Goal: Information Seeking & Learning: Learn about a topic

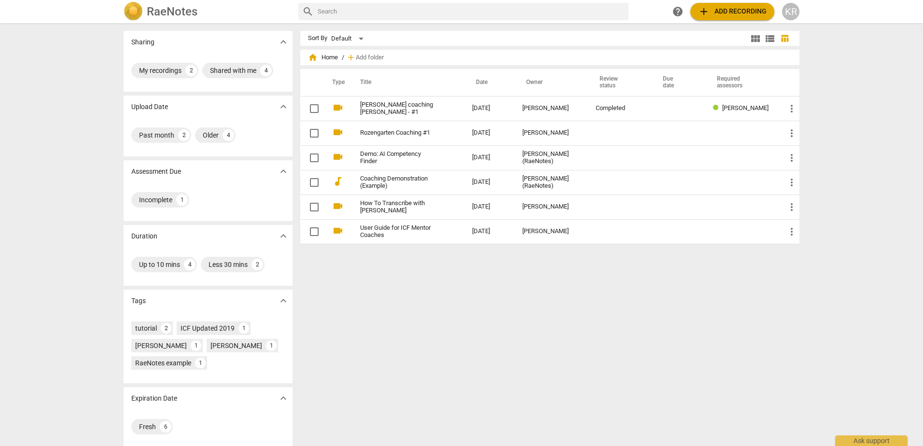
click at [723, 9] on span "add Add recording" at bounding box center [732, 12] width 69 height 12
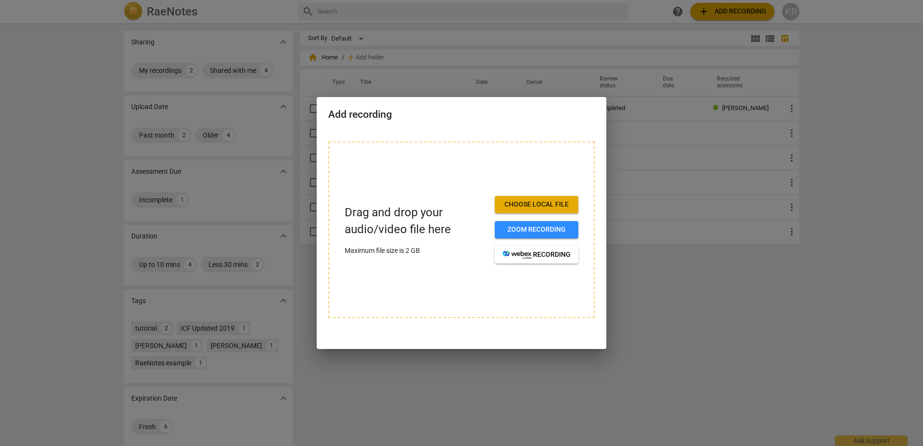
click at [513, 201] on span "Choose local file" at bounding box center [536, 205] width 68 height 10
click at [530, 203] on span "Choose local file" at bounding box center [536, 205] width 68 height 10
drag, startPoint x: 522, startPoint y: 110, endPoint x: 555, endPoint y: 316, distance: 209.3
click at [555, 316] on div "Add recording Drag and drop your audio/video file here Maximum file size is 2 G…" at bounding box center [462, 223] width 290 height 252
click at [731, 319] on div at bounding box center [461, 223] width 923 height 446
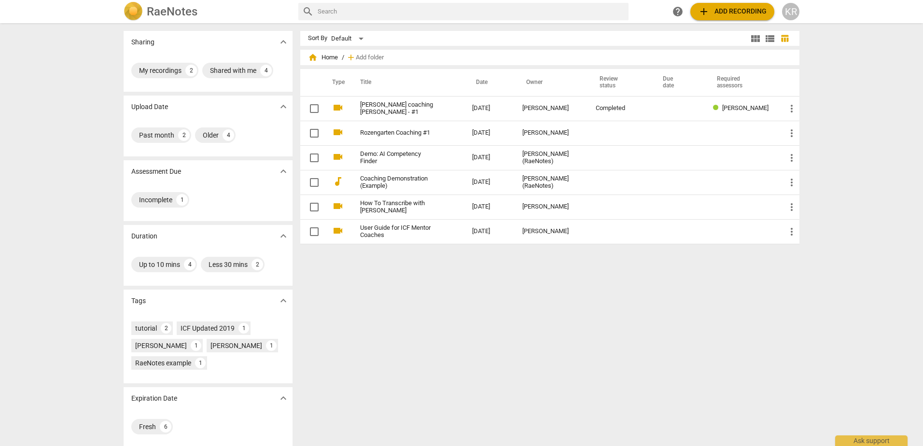
click at [733, 16] on span "add Add recording" at bounding box center [732, 12] width 69 height 12
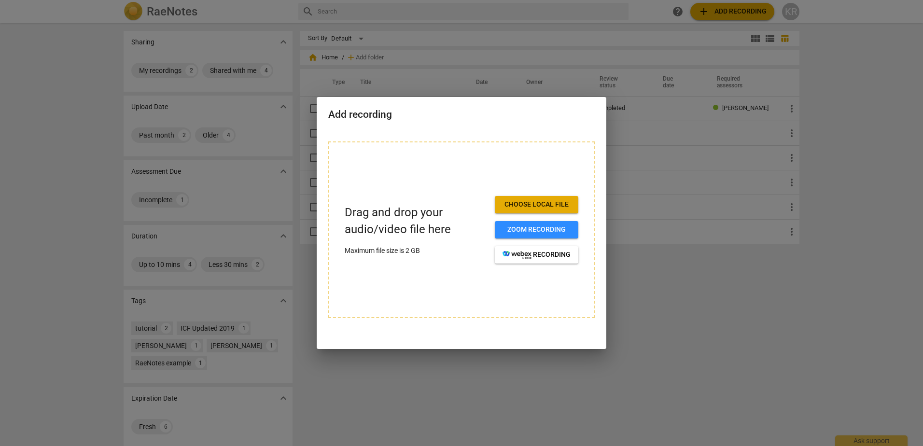
click at [537, 203] on span "Choose local file" at bounding box center [536, 205] width 68 height 10
click at [701, 342] on div at bounding box center [461, 223] width 923 height 446
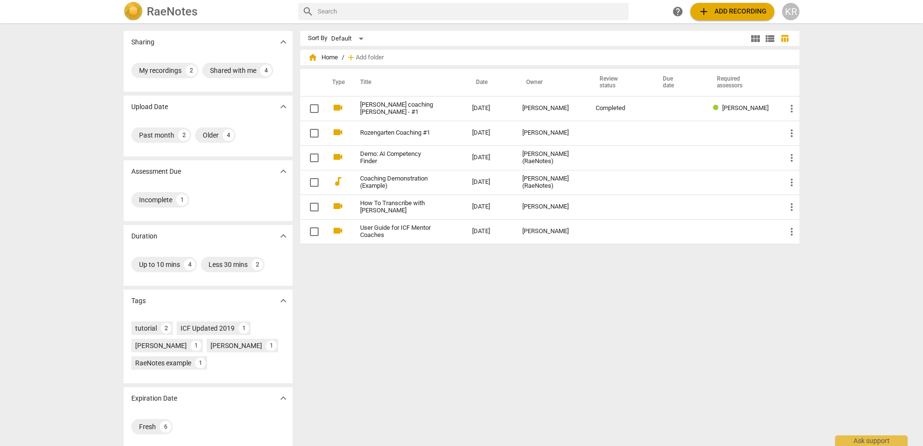
click at [789, 8] on div "KR" at bounding box center [790, 11] width 17 height 17
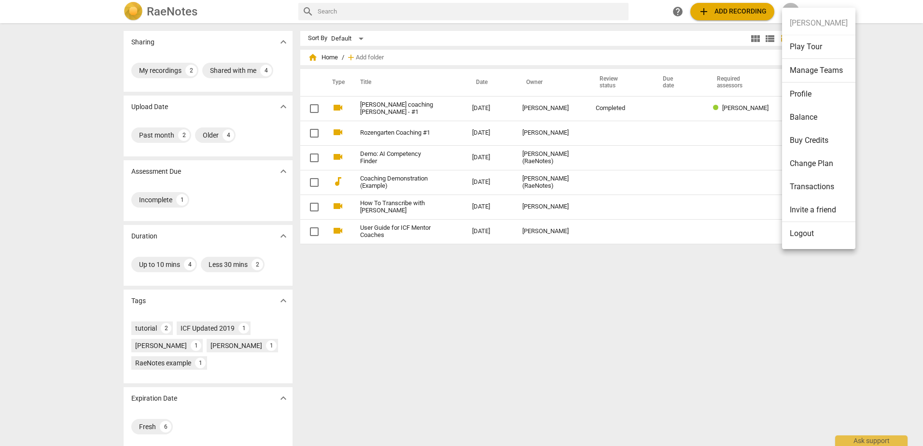
click at [807, 235] on li "Logout" at bounding box center [818, 233] width 73 height 23
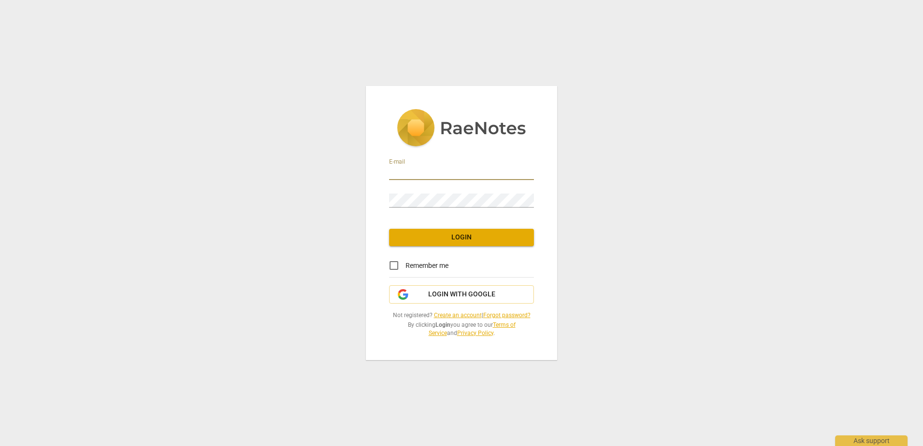
click at [436, 170] on input "email" at bounding box center [461, 173] width 145 height 14
type input "[EMAIL_ADDRESS][PERSON_NAME][DOMAIN_NAME]"
click at [397, 265] on input "Remember me" at bounding box center [393, 265] width 23 height 23
checkbox input "true"
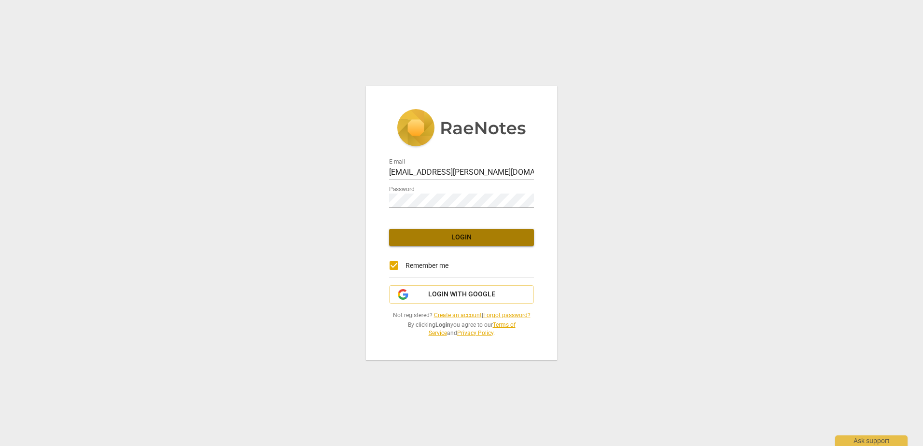
click at [419, 235] on span "Login" at bounding box center [461, 238] width 129 height 10
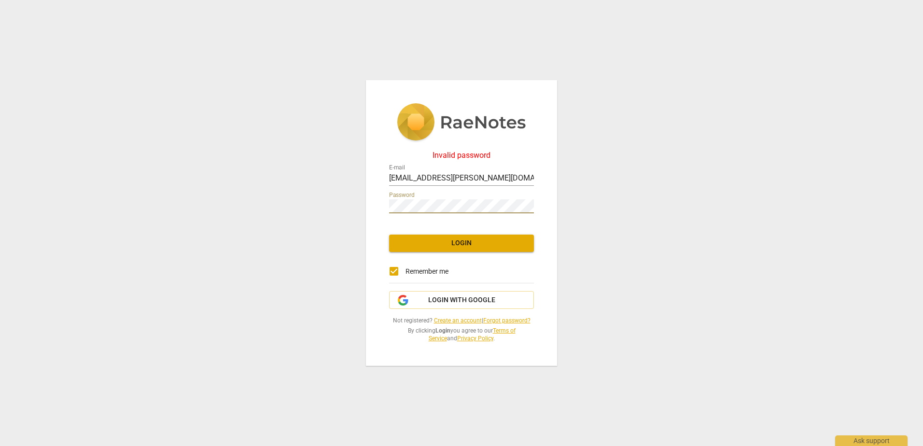
click at [368, 204] on div "Invalid password E-mail [EMAIL_ADDRESS][PERSON_NAME][DOMAIN_NAME] Password Logi…" at bounding box center [461, 223] width 191 height 286
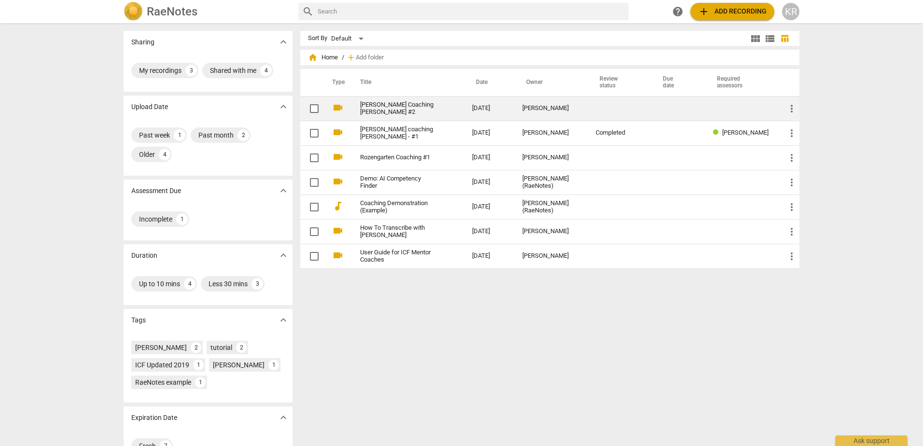
click at [404, 106] on link "[PERSON_NAME] Coaching [PERSON_NAME] #2" at bounding box center [398, 108] width 77 height 14
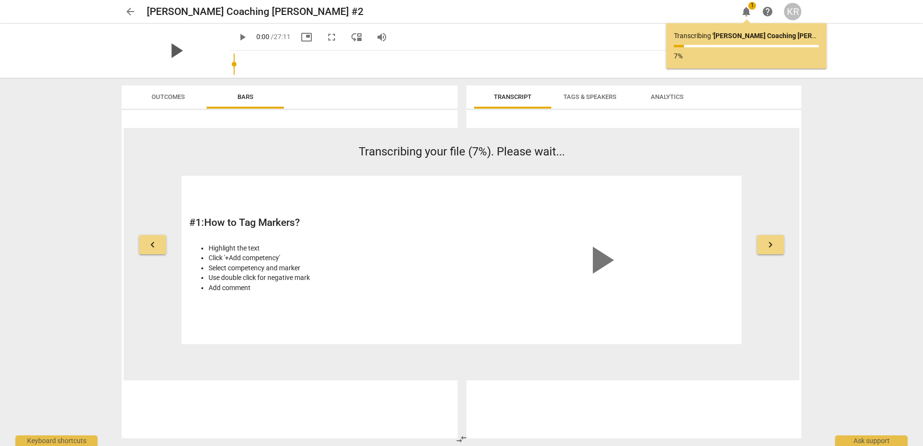
click at [171, 50] on span "play_arrow" at bounding box center [175, 50] width 25 height 25
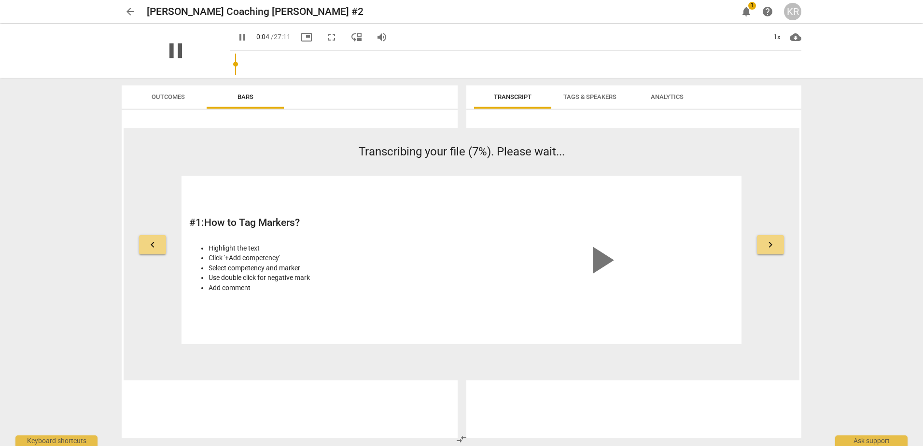
click at [167, 44] on span "pause" at bounding box center [175, 50] width 25 height 25
click at [171, 50] on span "play_arrow" at bounding box center [175, 50] width 25 height 25
drag, startPoint x: 176, startPoint y: 47, endPoint x: 291, endPoint y: 90, distance: 122.3
click at [0, 0] on span "pause" at bounding box center [0, 0] width 0 height 0
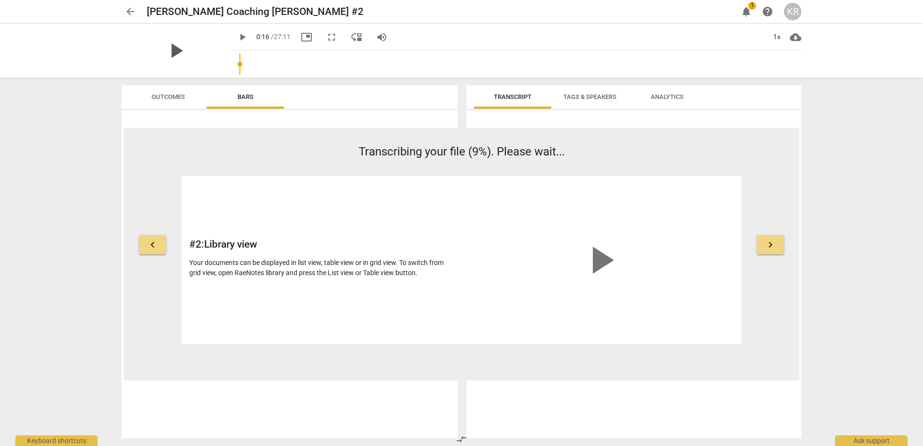
click at [168, 50] on span "play_arrow" at bounding box center [175, 50] width 25 height 25
click at [169, 47] on span "pause" at bounding box center [175, 50] width 25 height 25
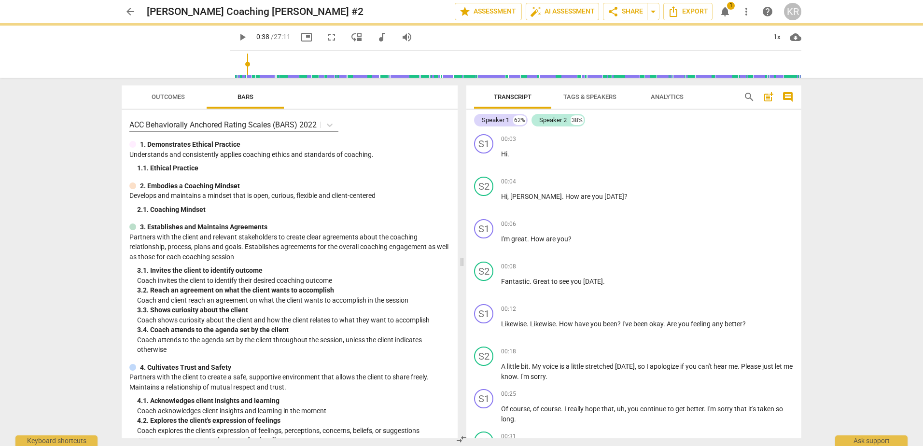
type input "39"
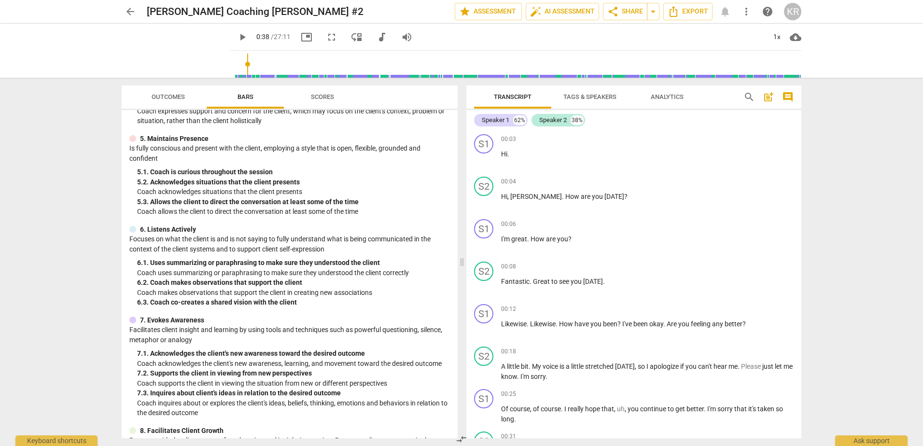
scroll to position [417, 0]
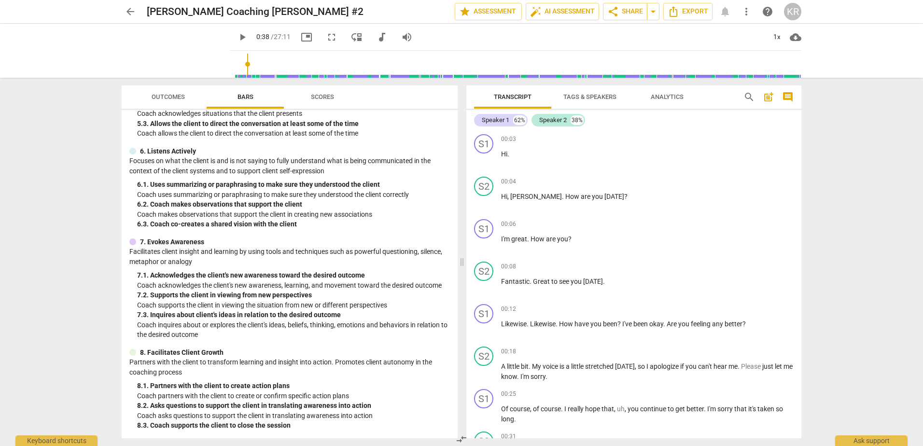
click at [313, 96] on span "Scores" at bounding box center [322, 96] width 23 height 7
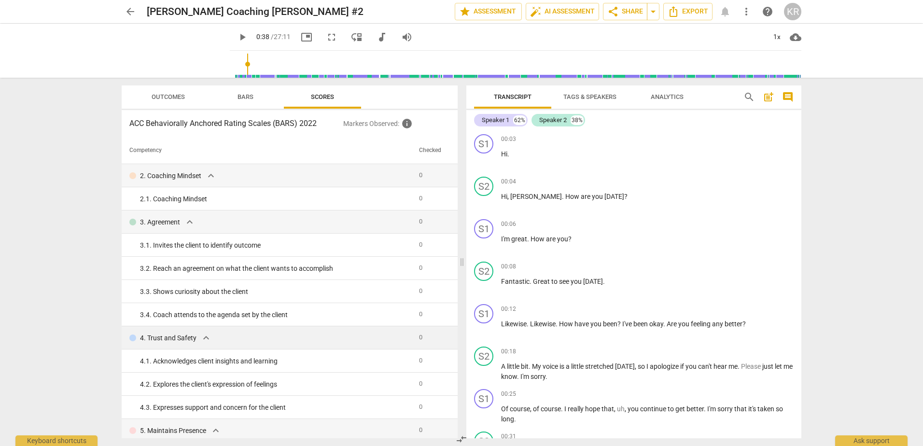
scroll to position [0, 0]
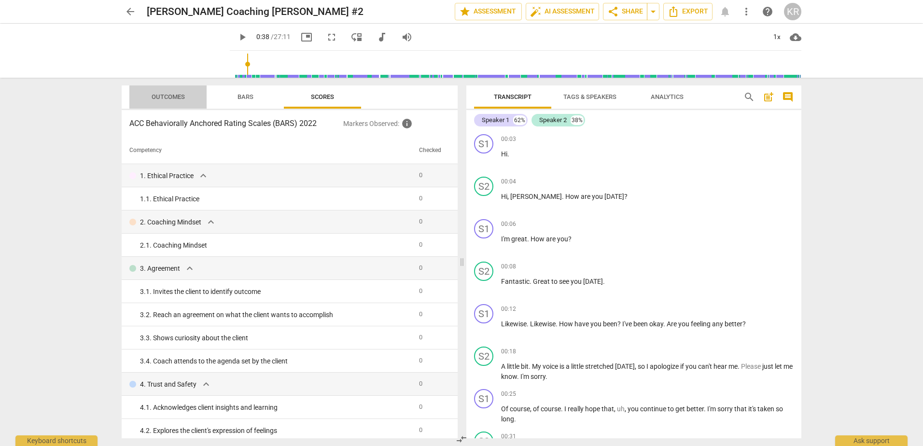
click at [182, 92] on span "Outcomes" at bounding box center [168, 97] width 56 height 13
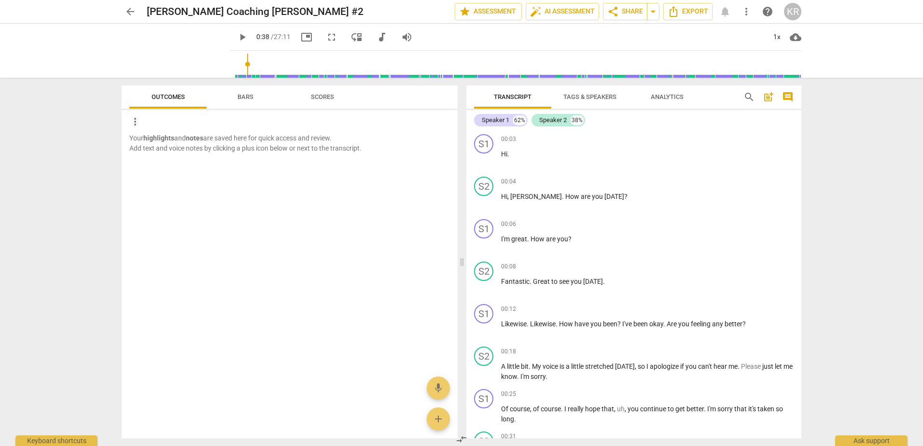
click at [239, 94] on span "Bars" at bounding box center [245, 96] width 16 height 7
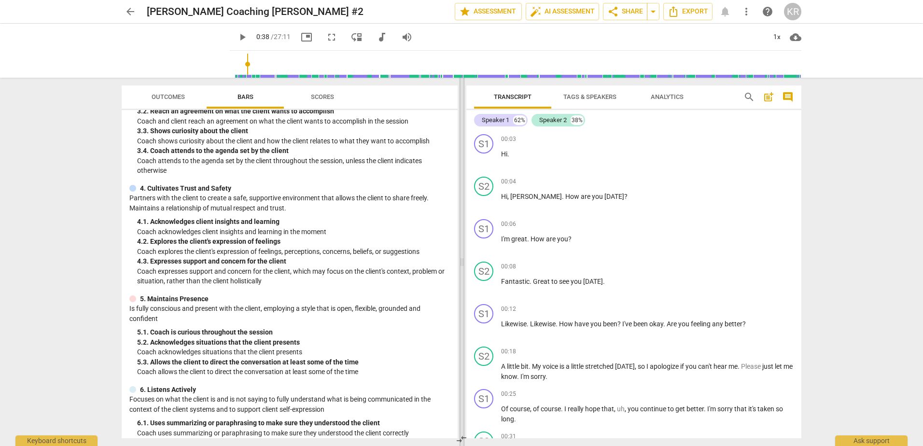
scroll to position [176, 0]
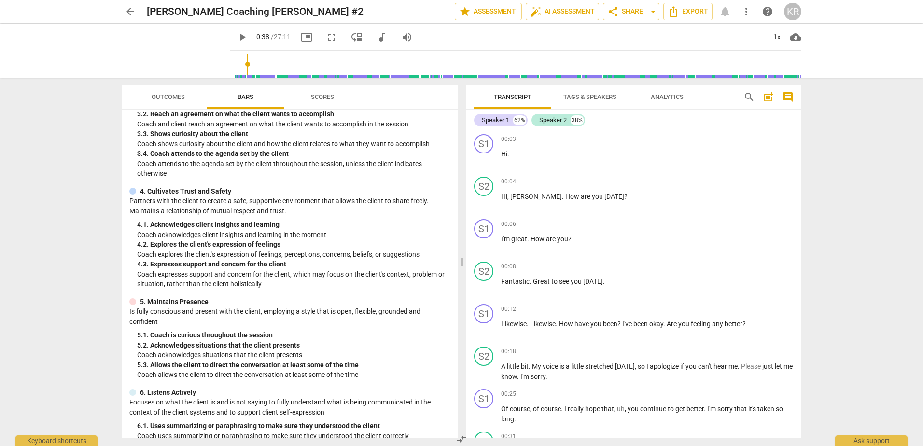
click at [129, 15] on span "arrow_back" at bounding box center [131, 12] width 12 height 12
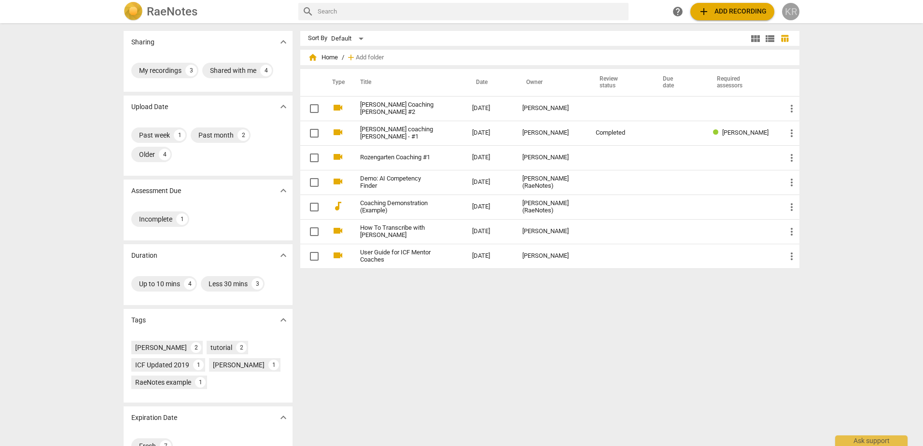
click at [784, 10] on div "KR" at bounding box center [790, 11] width 17 height 17
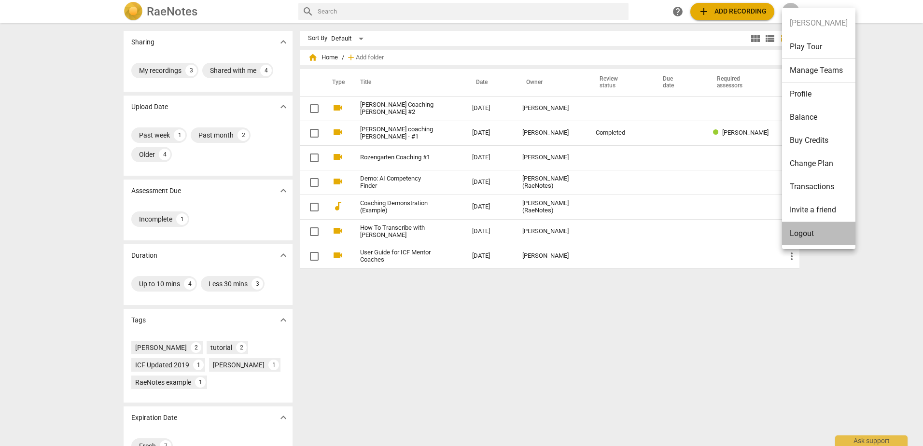
click at [817, 242] on li "Logout" at bounding box center [818, 233] width 73 height 23
